Goal: Navigation & Orientation: Find specific page/section

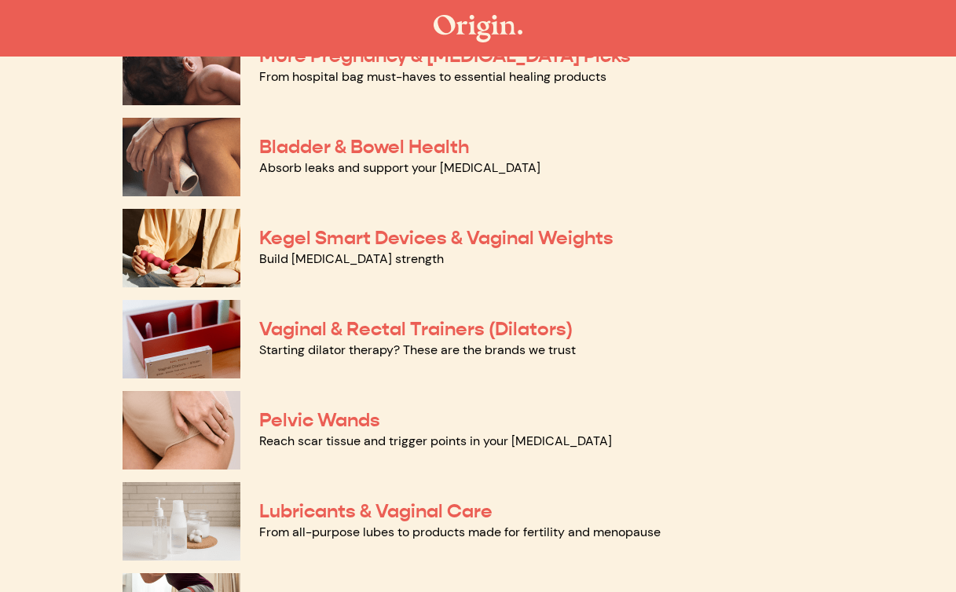
scroll to position [737, 0]
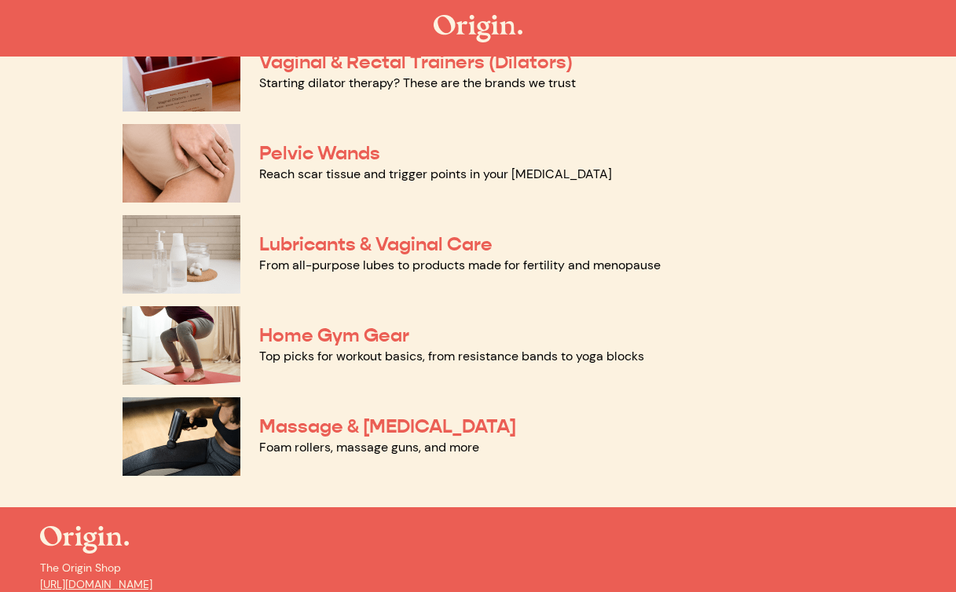
click at [319, 426] on link "Massage & Myofascial Release" at bounding box center [387, 427] width 257 height 24
click at [306, 332] on link "Home Gym Gear" at bounding box center [334, 336] width 150 height 24
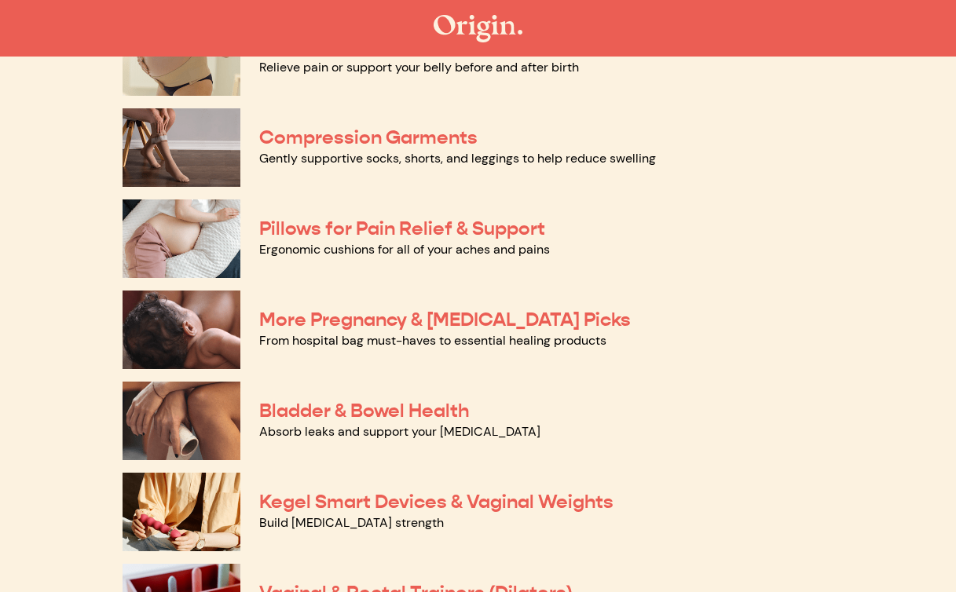
scroll to position [196, 0]
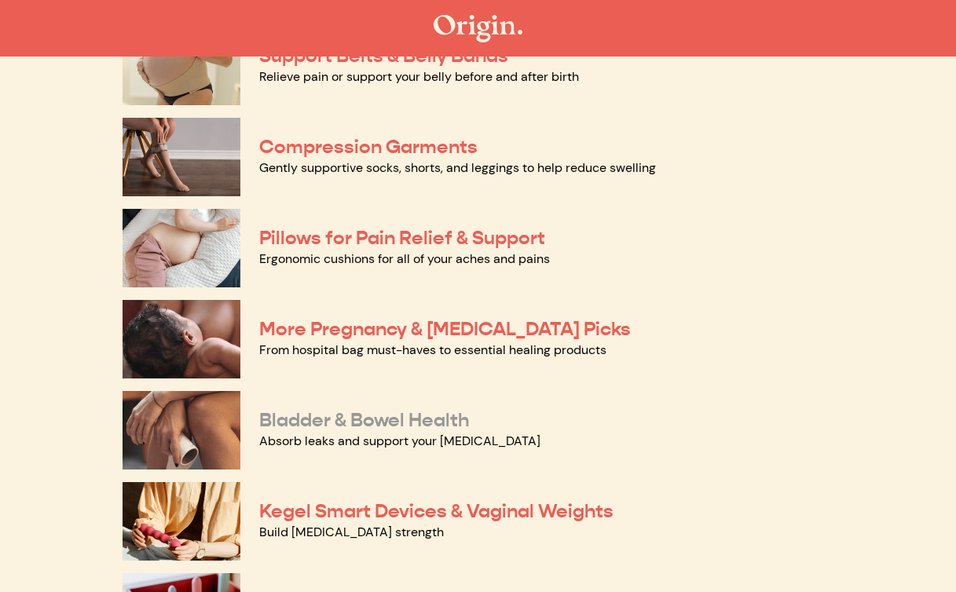
click at [298, 421] on link "Bladder & Bowel Health" at bounding box center [364, 420] width 210 height 24
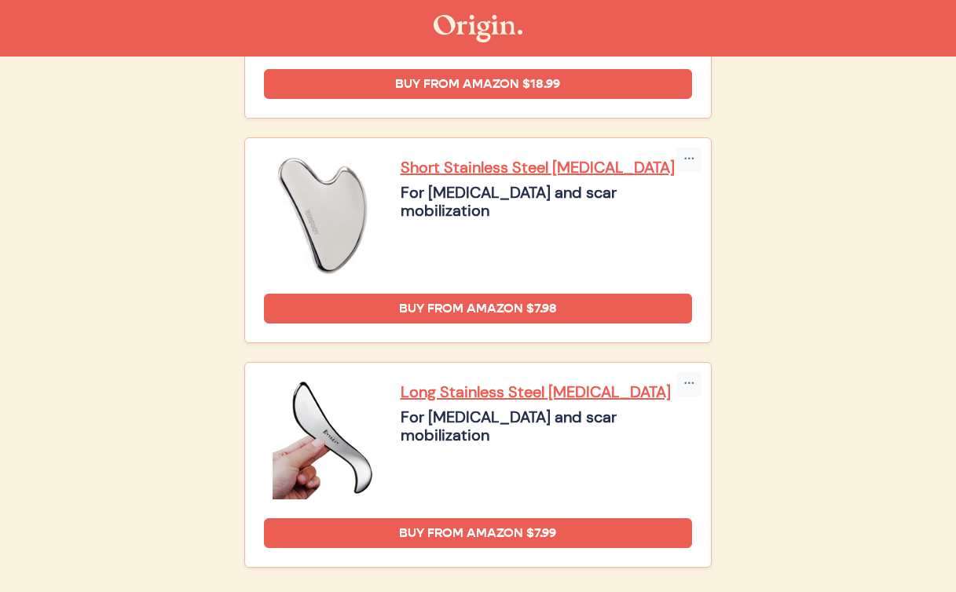
scroll to position [2515, 0]
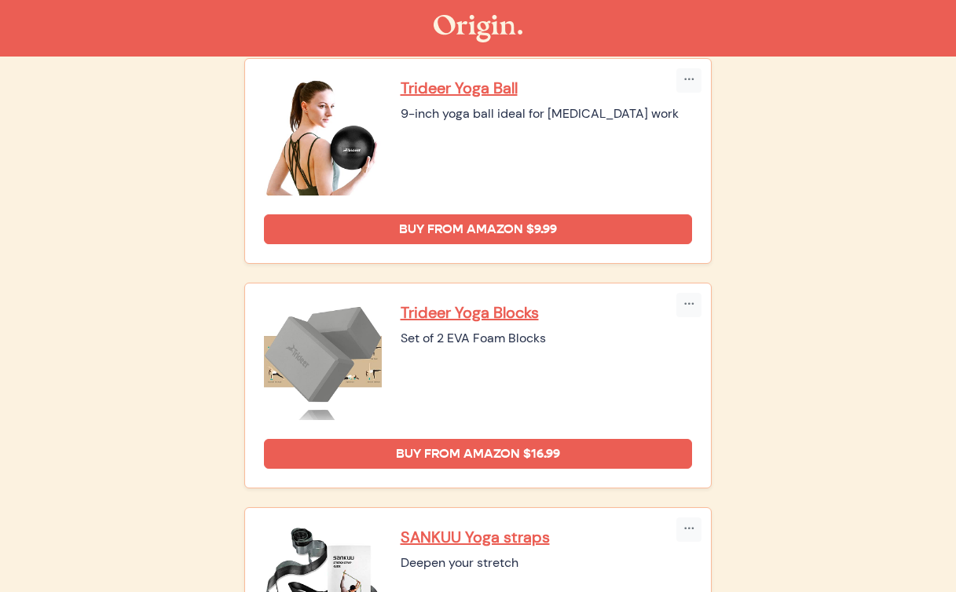
scroll to position [1392, 0]
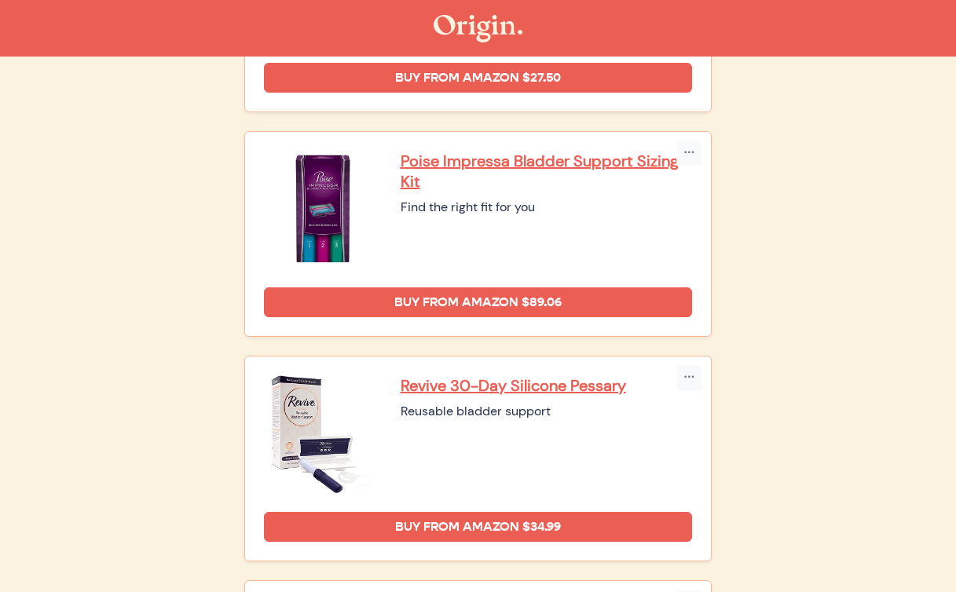
scroll to position [567, 0]
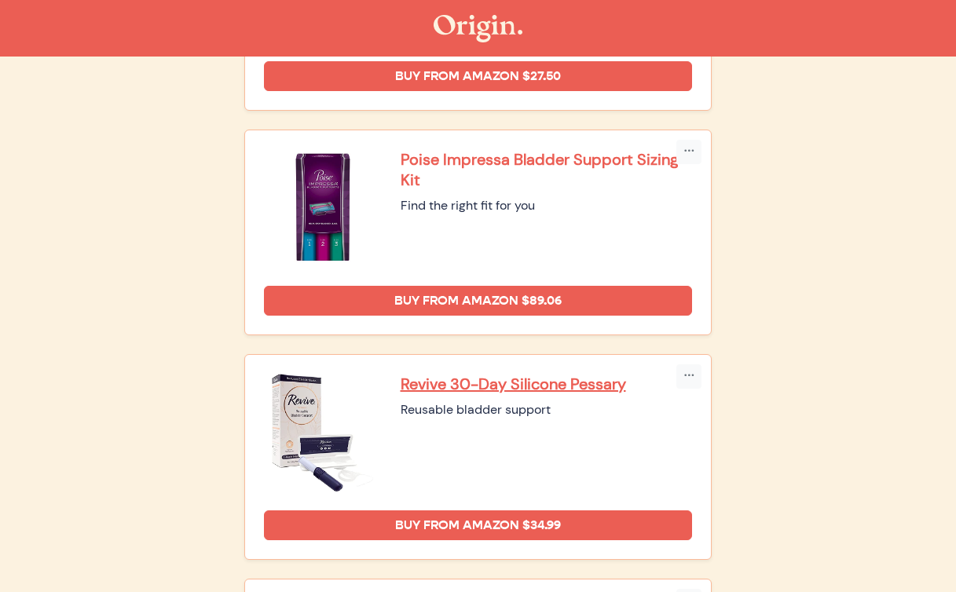
click at [576, 158] on p "Poise Impressa Bladder Support Sizing Kit" at bounding box center [546, 169] width 292 height 41
